Goal: Task Accomplishment & Management: Use online tool/utility

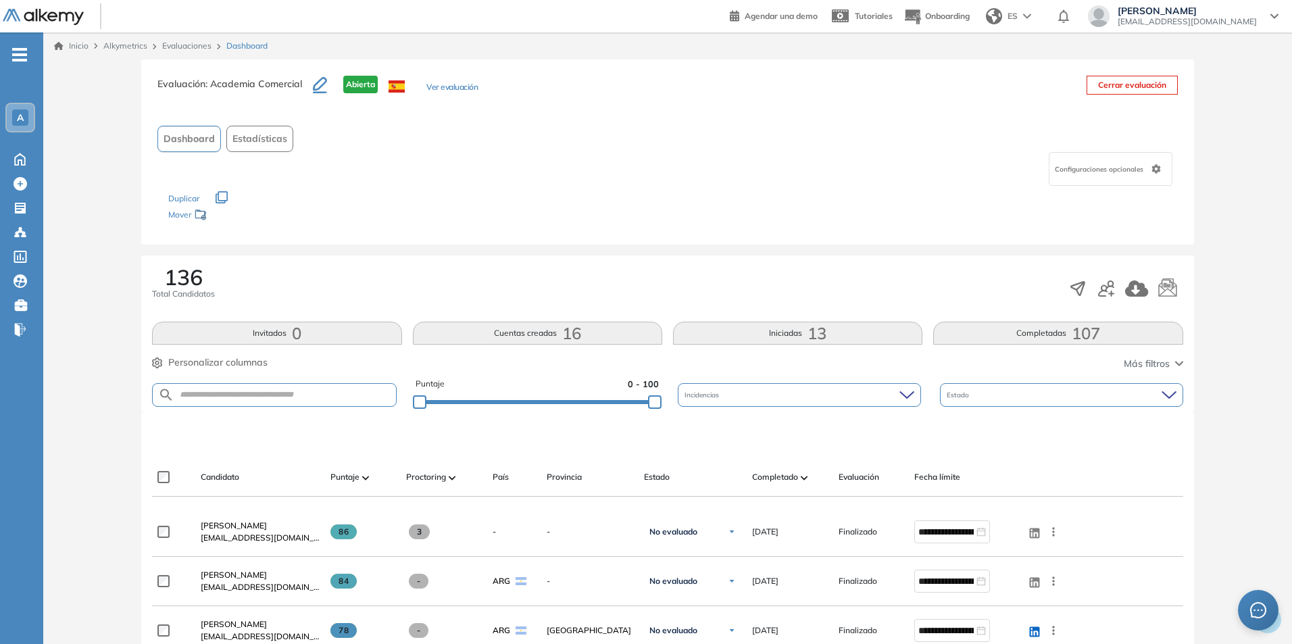
click at [197, 389] on form at bounding box center [274, 395] width 244 height 24
click at [197, 394] on input "text" at bounding box center [284, 395] width 221 height 10
type input "******"
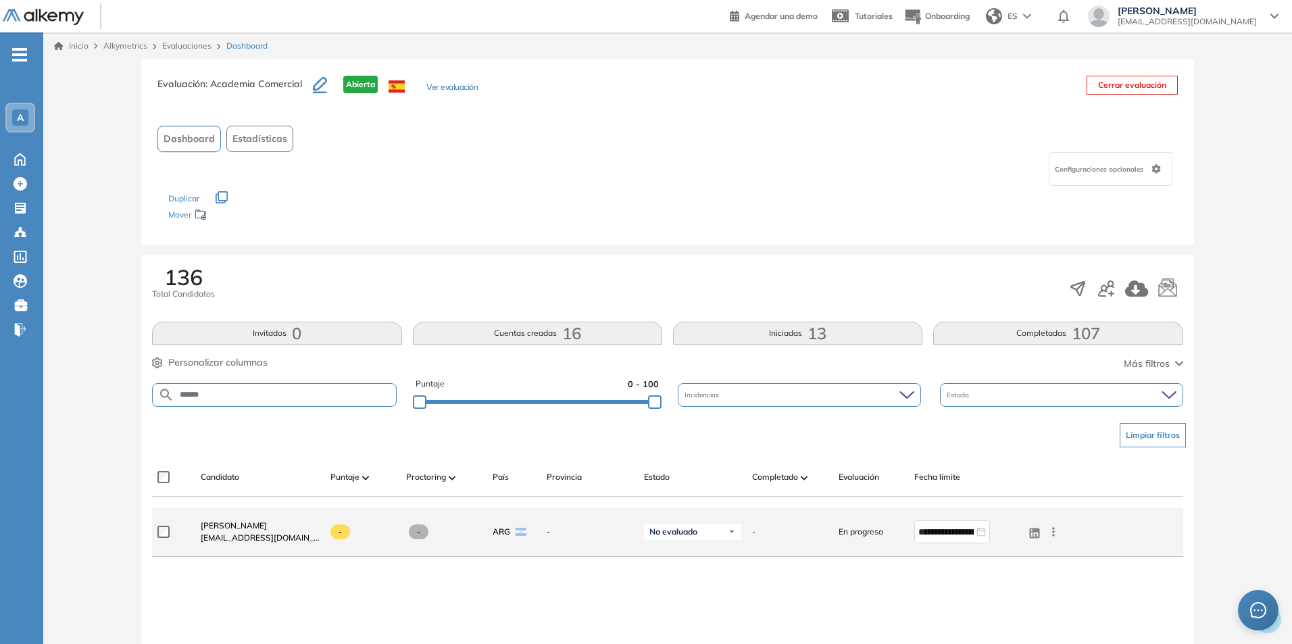
click at [1056, 535] on icon at bounding box center [1054, 532] width 14 height 14
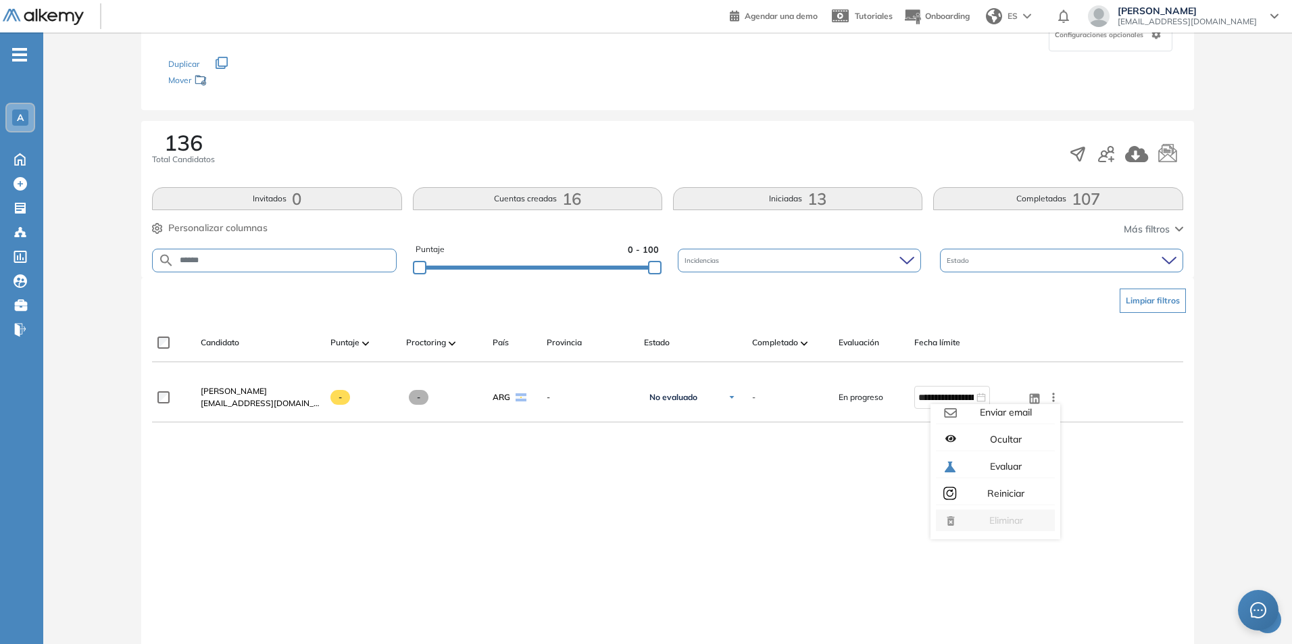
scroll to position [135, 0]
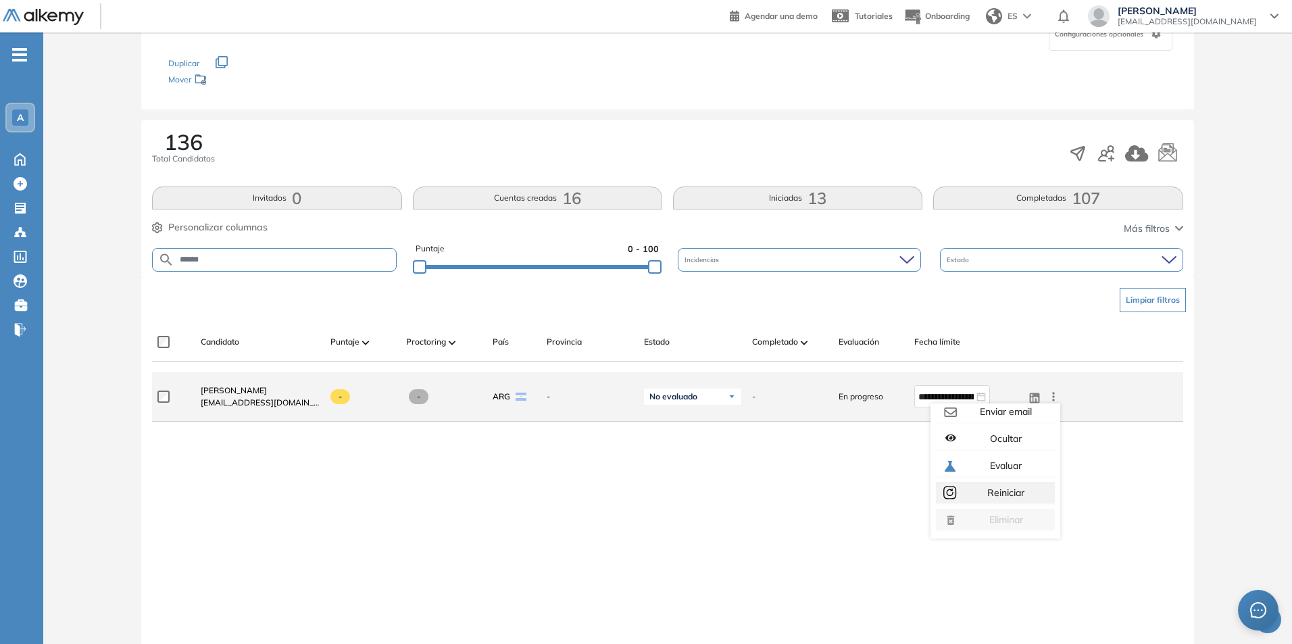
click at [1006, 495] on span "Reiniciar" at bounding box center [1005, 493] width 40 height 12
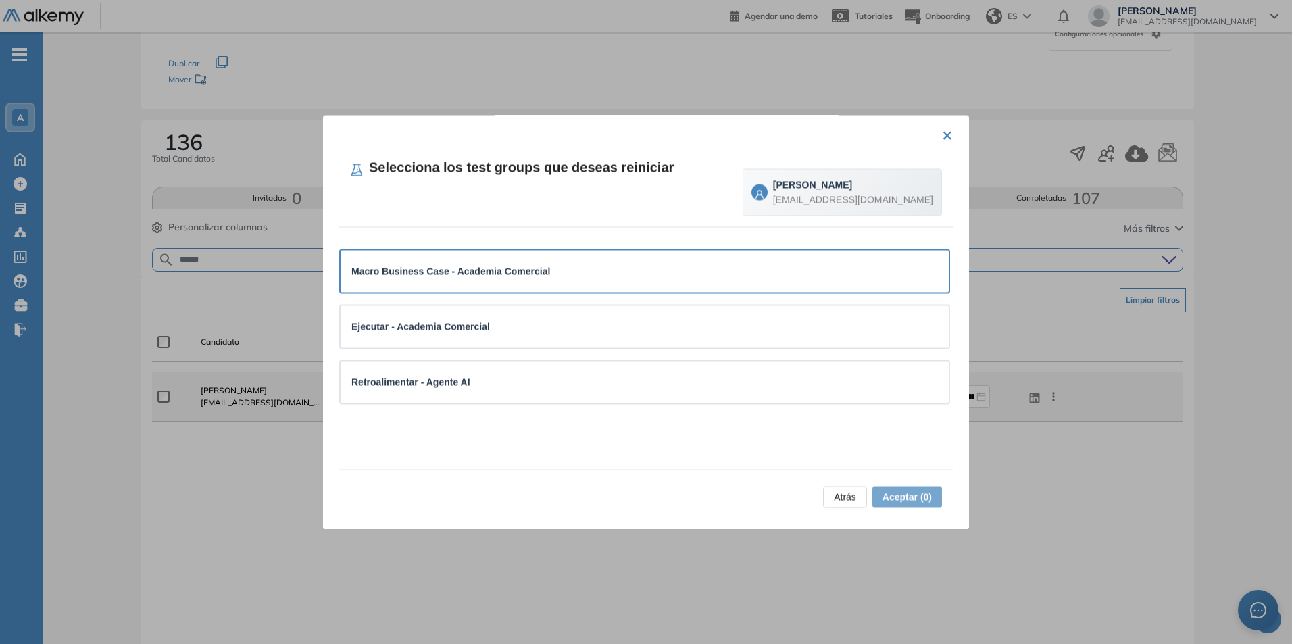
click at [530, 271] on strong "Macro Business Case - Academia Comercial" at bounding box center [450, 271] width 199 height 11
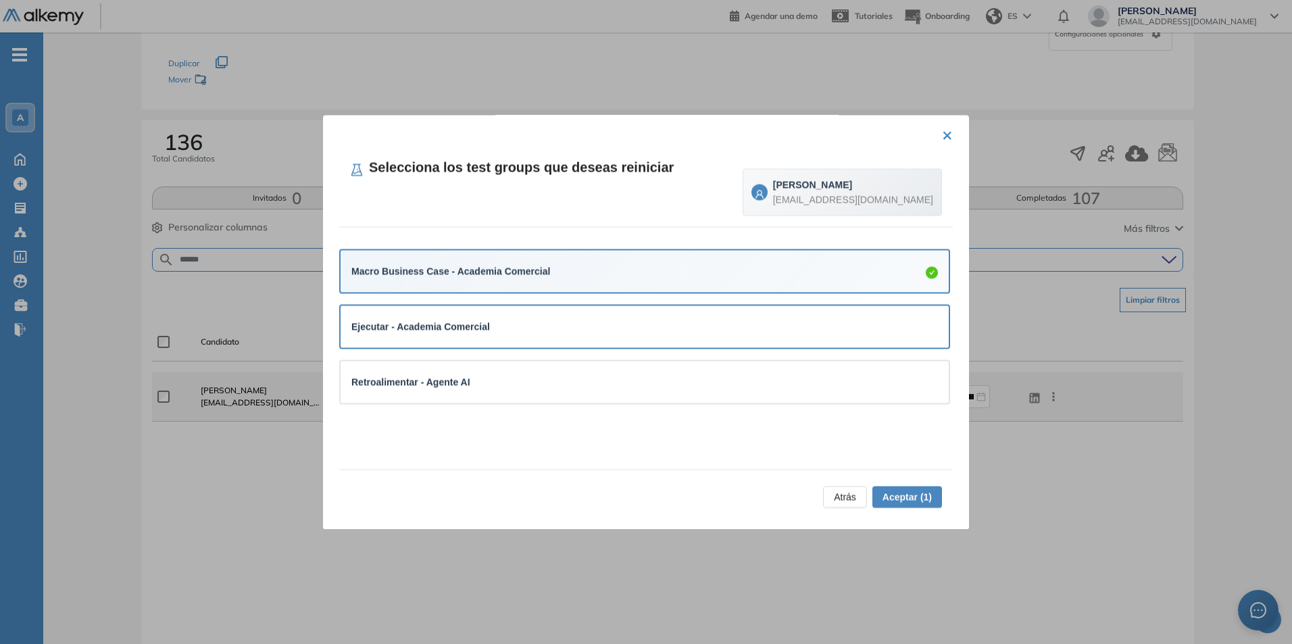
click at [508, 328] on div "Ejecutar - Academia Comercial" at bounding box center [644, 327] width 587 height 15
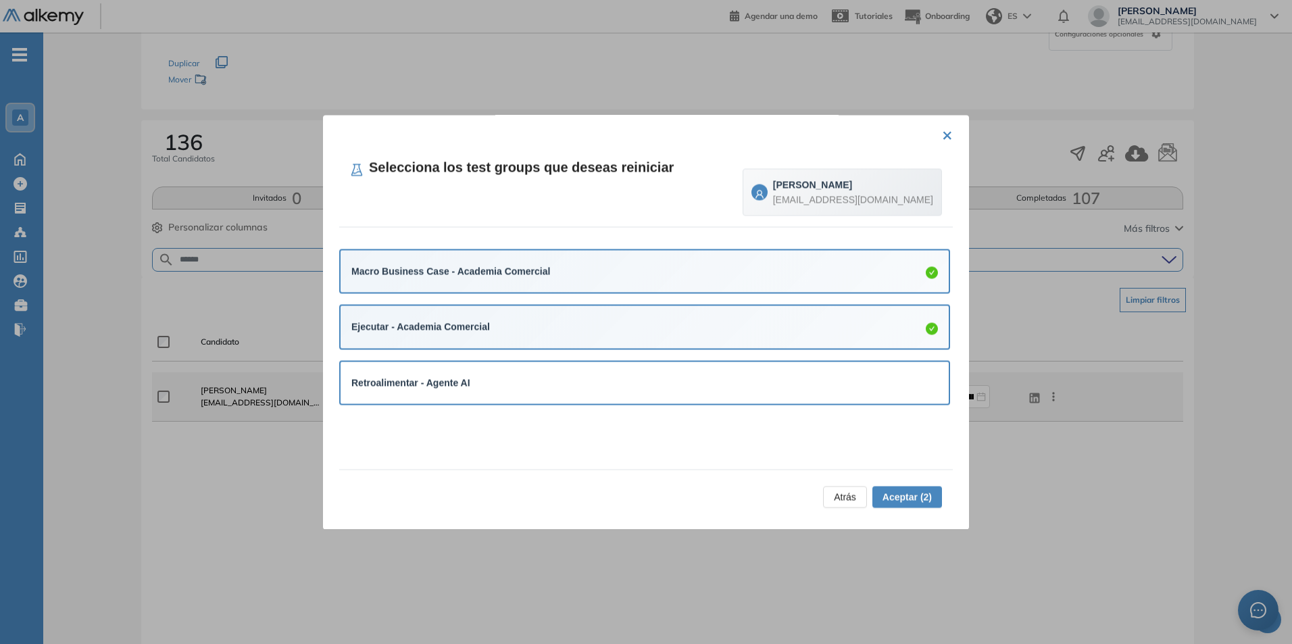
click at [482, 387] on div "Retroalimentar - Agente AI" at bounding box center [644, 382] width 587 height 15
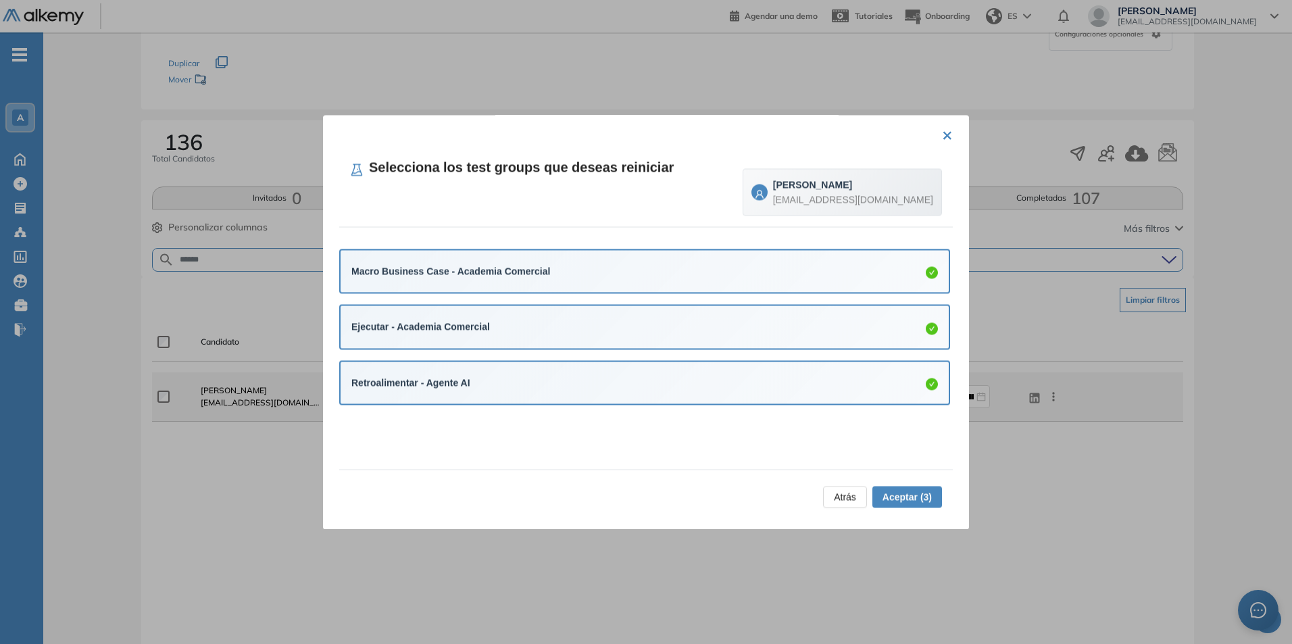
click at [888, 496] on span "Aceptar (3)" at bounding box center [907, 496] width 49 height 15
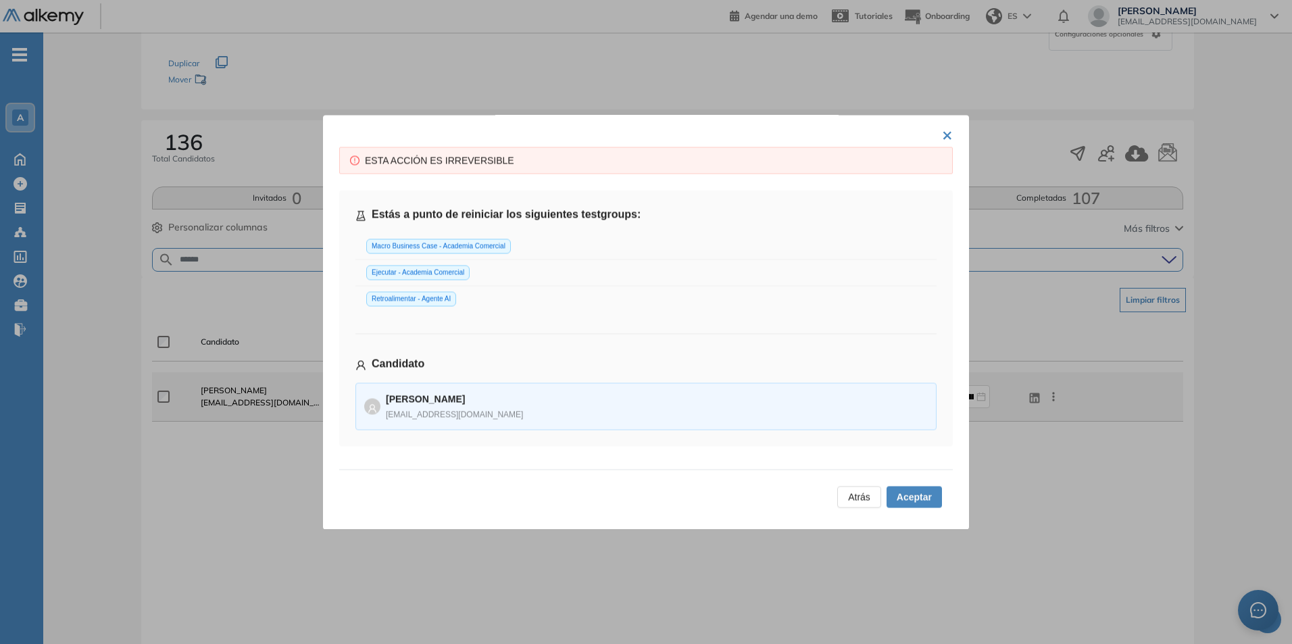
click at [916, 499] on span "Aceptar" at bounding box center [914, 496] width 35 height 15
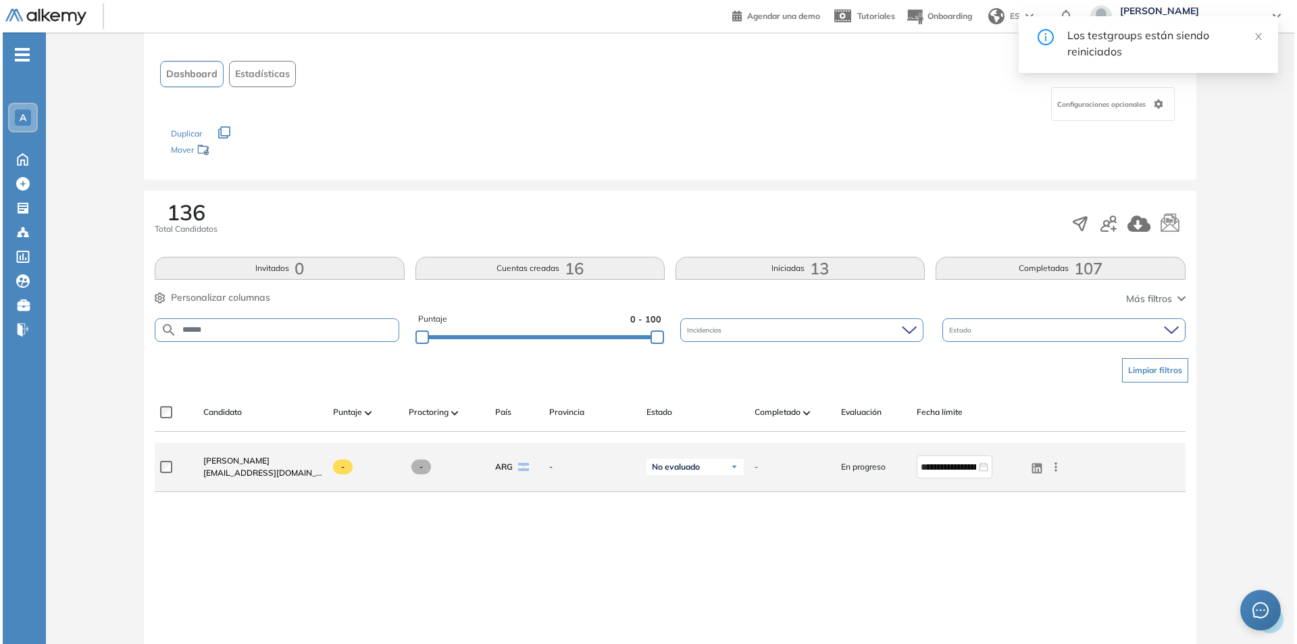
scroll to position [0, 0]
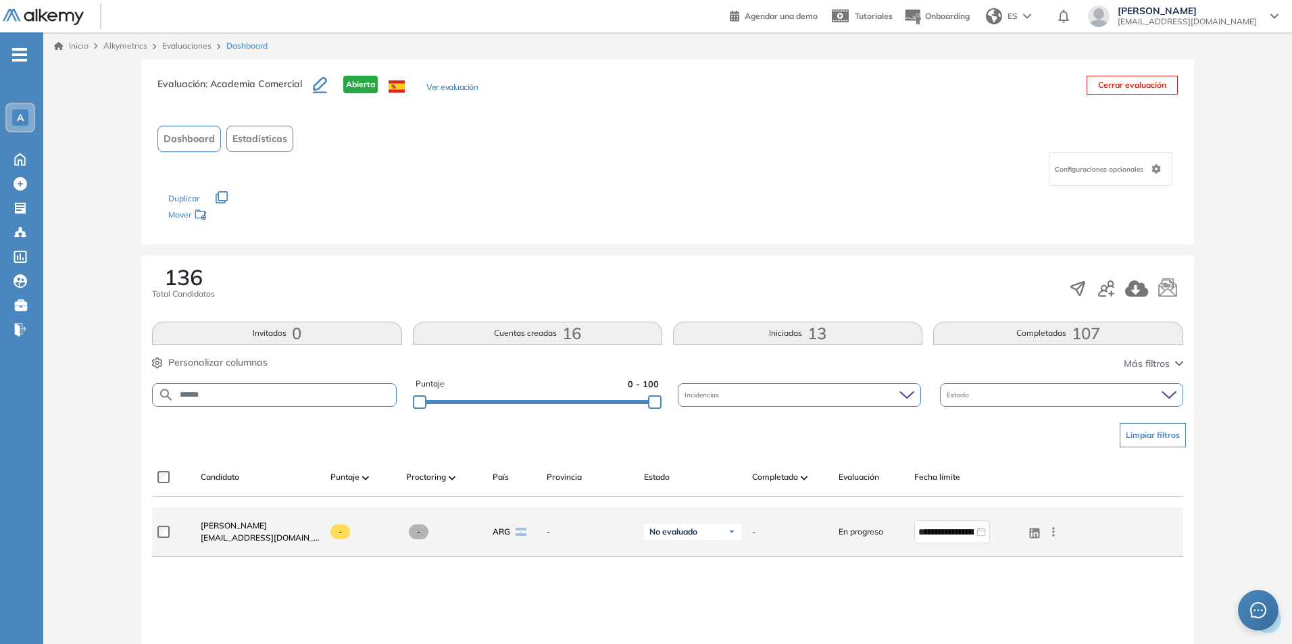
click at [16, 112] on div "A" at bounding box center [20, 117] width 16 height 16
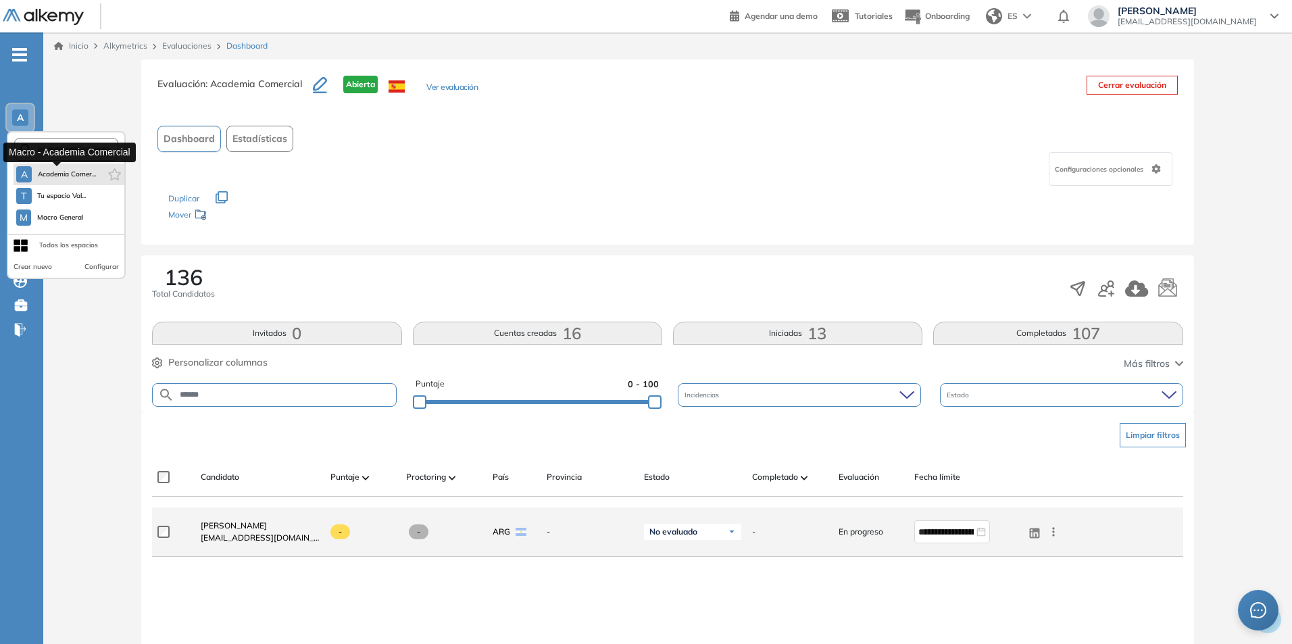
click at [64, 172] on span "Academia Comer..." at bounding box center [66, 174] width 59 height 11
